Goal: Transaction & Acquisition: Purchase product/service

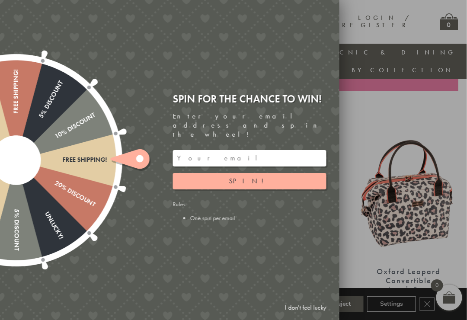
scroll to position [269, 9]
click at [300, 315] on link "I don't feel lucky" at bounding box center [305, 307] width 50 height 16
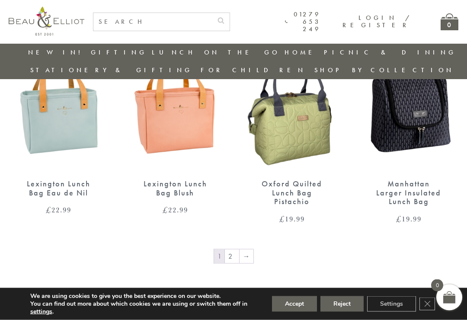
scroll to position [1243, 9]
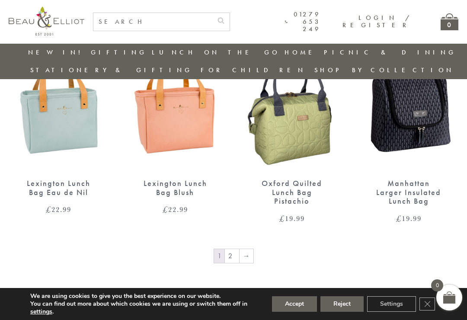
click at [225, 249] on link "2" at bounding box center [232, 256] width 14 height 14
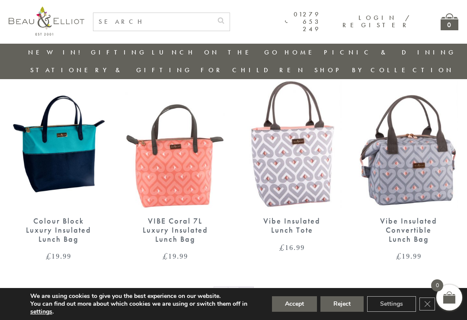
scroll to position [1036, 0]
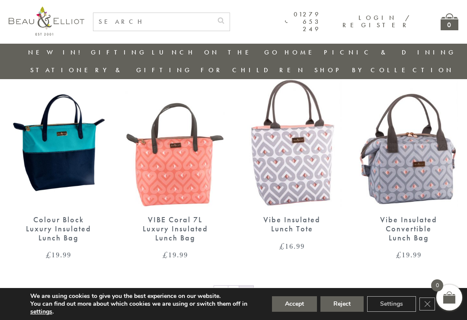
click at [218, 286] on link "←" at bounding box center [221, 293] width 14 height 14
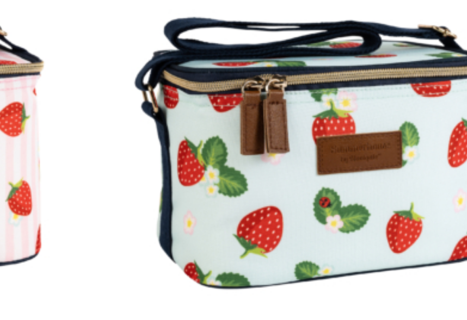
scroll to position [939, 9]
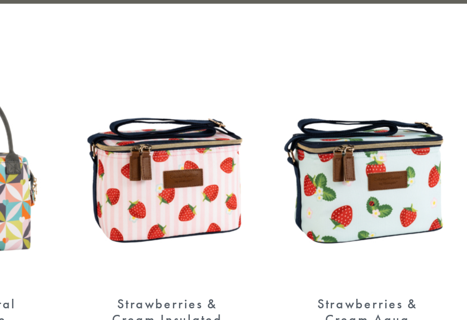
click at [359, 113] on img at bounding box center [408, 177] width 99 height 128
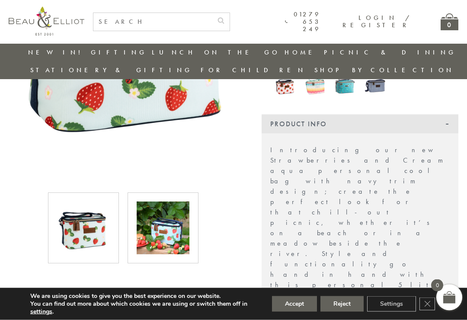
scroll to position [213, 0]
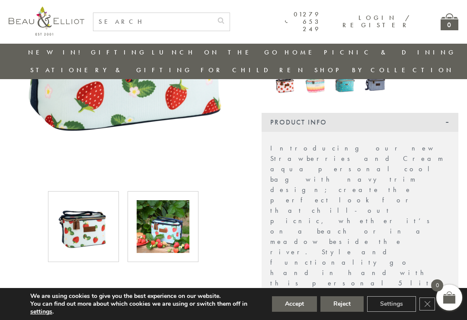
click at [168, 222] on img at bounding box center [162, 226] width 53 height 53
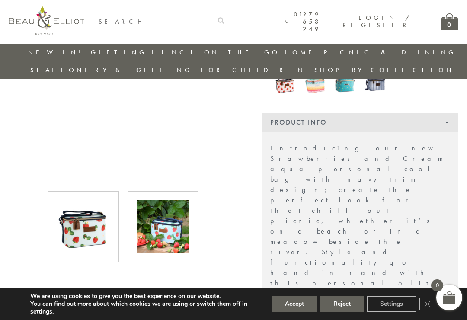
click at [76, 219] on img at bounding box center [83, 226] width 53 height 53
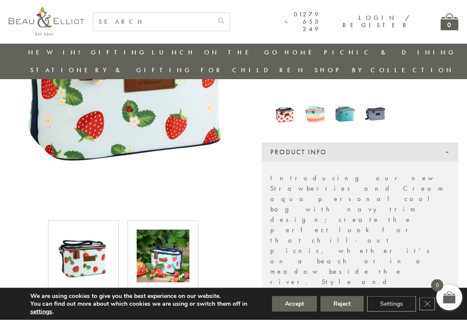
click at [156, 238] on img at bounding box center [162, 256] width 53 height 53
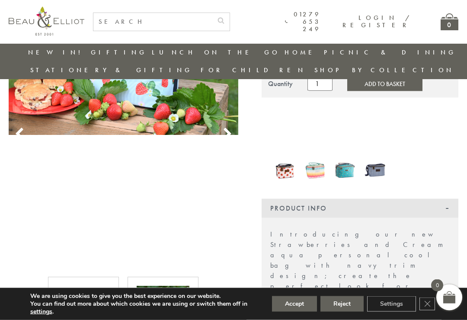
scroll to position [118, 0]
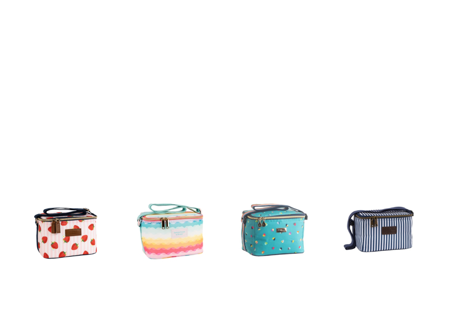
click at [364, 165] on img at bounding box center [374, 179] width 21 height 28
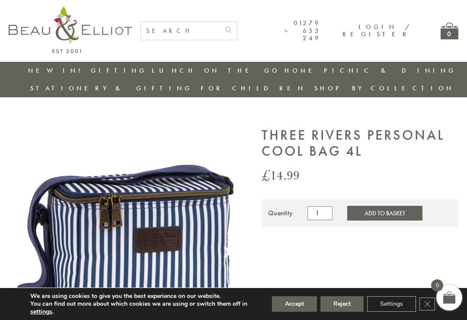
click at [344, 286] on img at bounding box center [344, 299] width 21 height 26
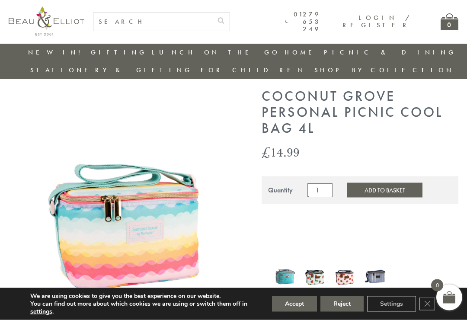
scroll to position [21, 0]
click at [283, 262] on img at bounding box center [284, 276] width 21 height 28
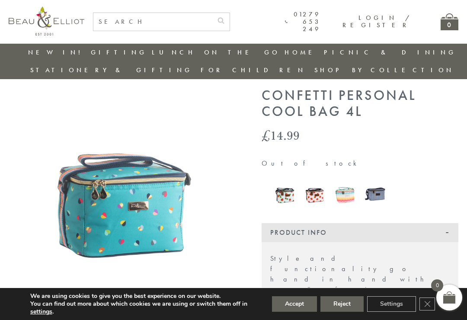
scroll to position [21, 0]
click at [313, 182] on img at bounding box center [314, 195] width 21 height 26
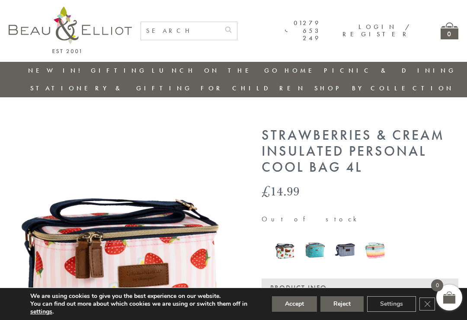
click at [344, 236] on img at bounding box center [344, 250] width 21 height 28
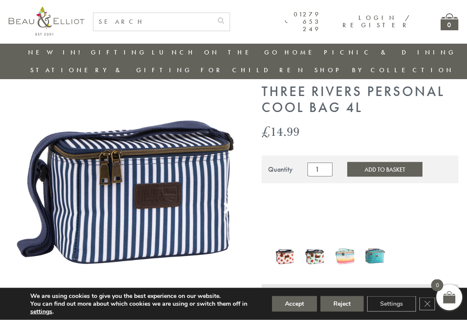
scroll to position [26, 0]
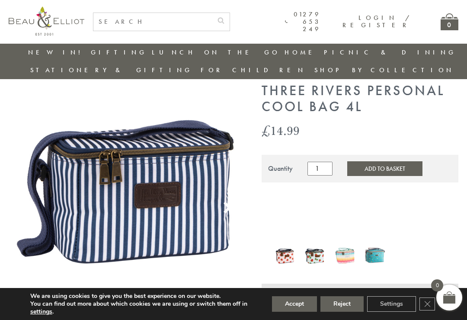
click at [372, 241] on img at bounding box center [374, 255] width 21 height 28
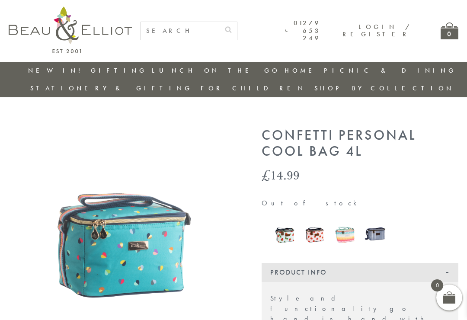
click at [282, 221] on img at bounding box center [284, 234] width 21 height 26
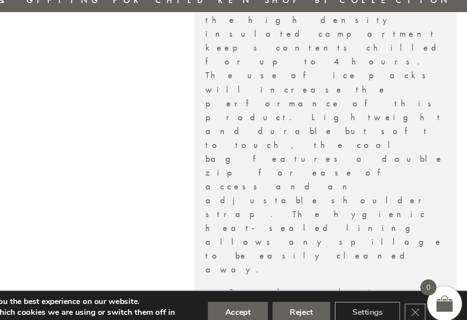
scroll to position [445, 8]
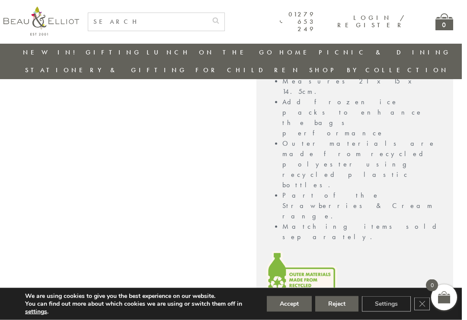
scroll to position [754, 9]
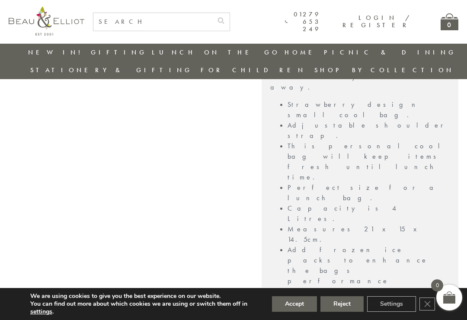
scroll to position [614, 9]
